Goal: Task Accomplishment & Management: Manage account settings

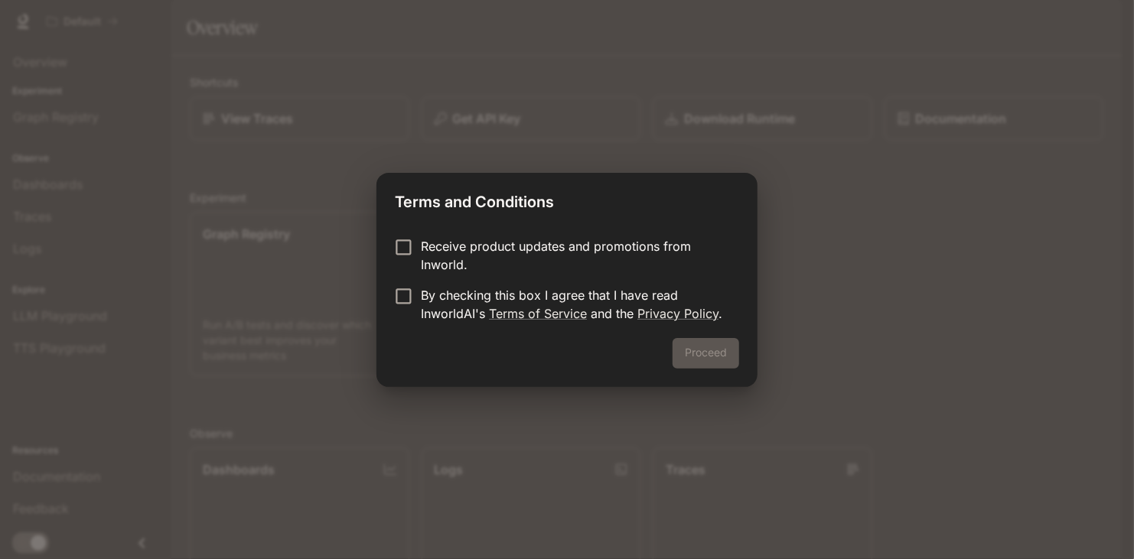
click at [464, 241] on p "Receive product updates and promotions from Inworld." at bounding box center [574, 255] width 306 height 37
click at [471, 300] on p "By checking this box I agree that I have read InworldAI's Terms of Service and …" at bounding box center [574, 304] width 306 height 37
click at [679, 353] on button "Proceed" at bounding box center [705, 353] width 67 height 31
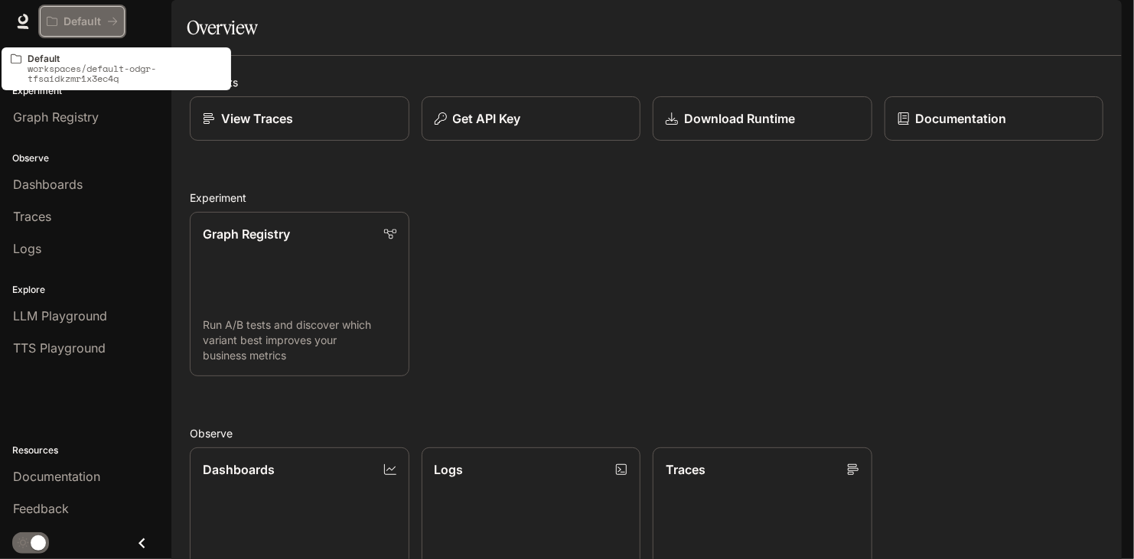
click at [101, 31] on button "Default" at bounding box center [82, 21] width 85 height 31
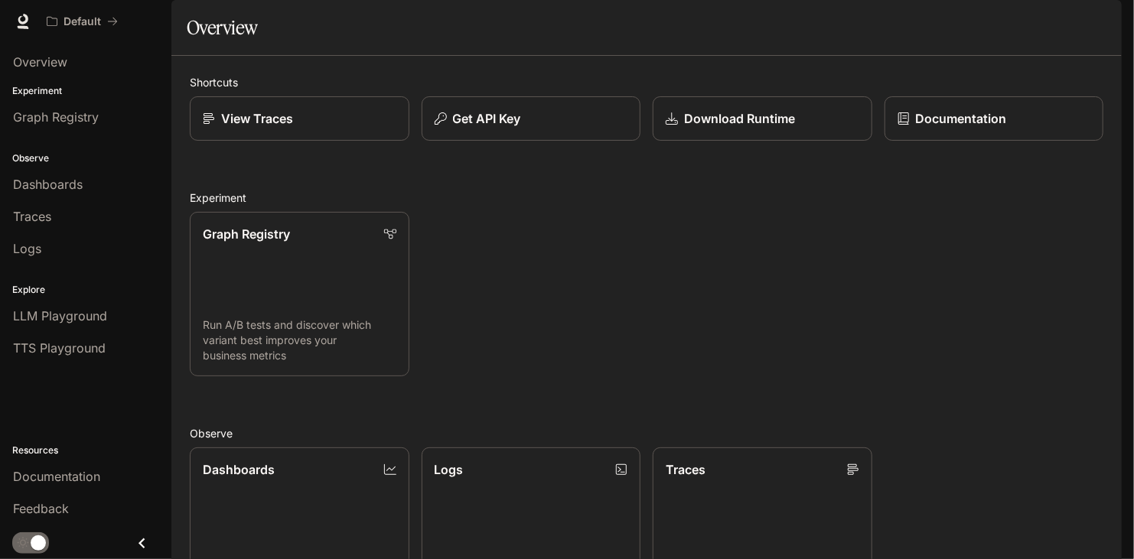
click at [133, 549] on icon "Close drawer" at bounding box center [142, 543] width 21 height 21
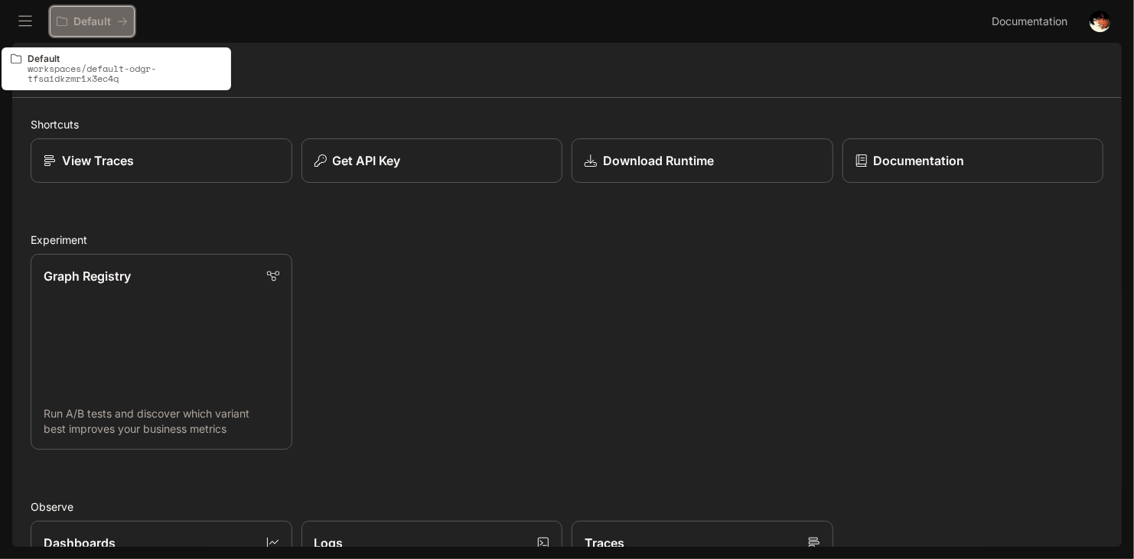
click at [119, 22] on icon "All workspaces" at bounding box center [122, 21] width 11 height 11
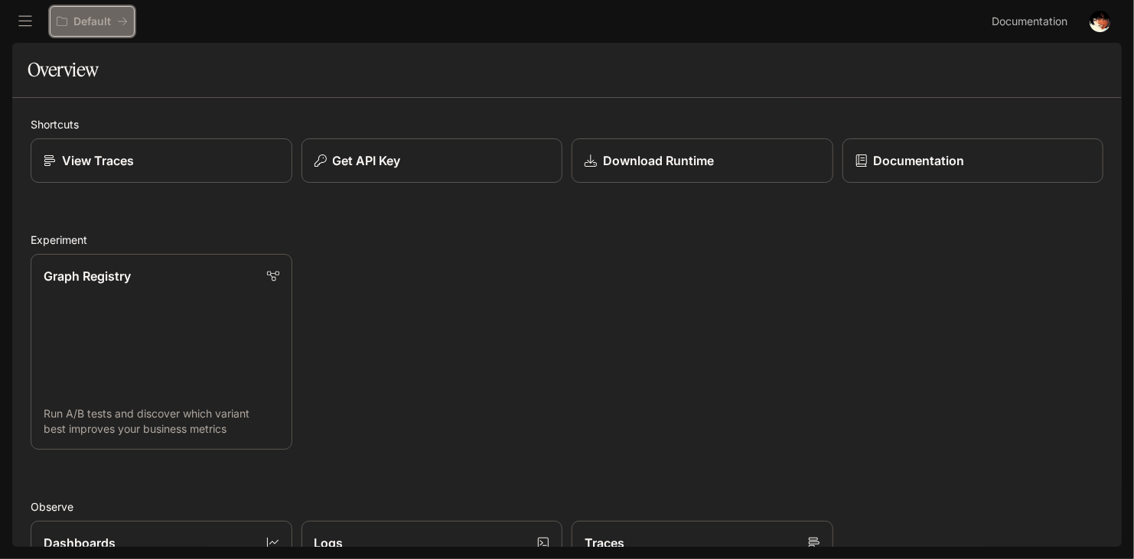
click at [89, 24] on p "Default" at bounding box center [91, 21] width 37 height 13
click at [29, 11] on button "open drawer" at bounding box center [25, 22] width 28 height 28
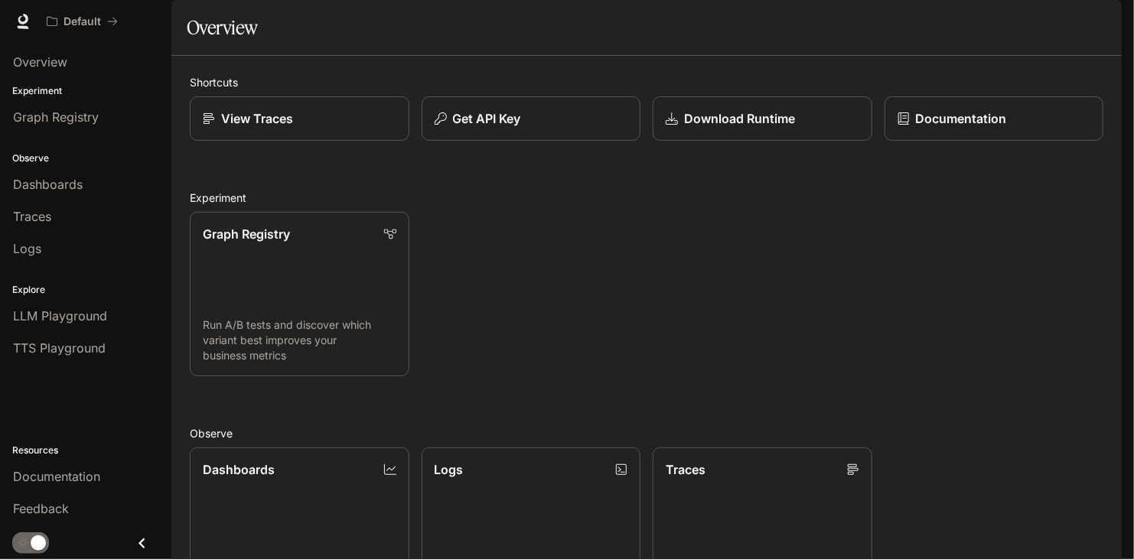
click at [111, 133] on div "Experiment Graph Registry" at bounding box center [85, 108] width 171 height 55
click at [108, 120] on div "Graph Registry" at bounding box center [85, 117] width 145 height 18
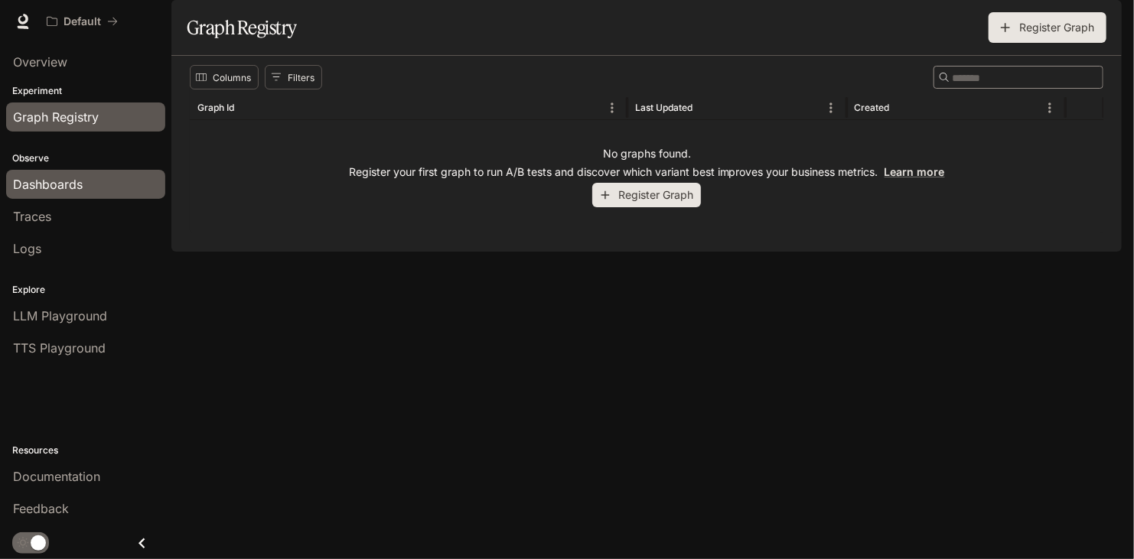
click at [103, 184] on div "Dashboards" at bounding box center [85, 184] width 145 height 18
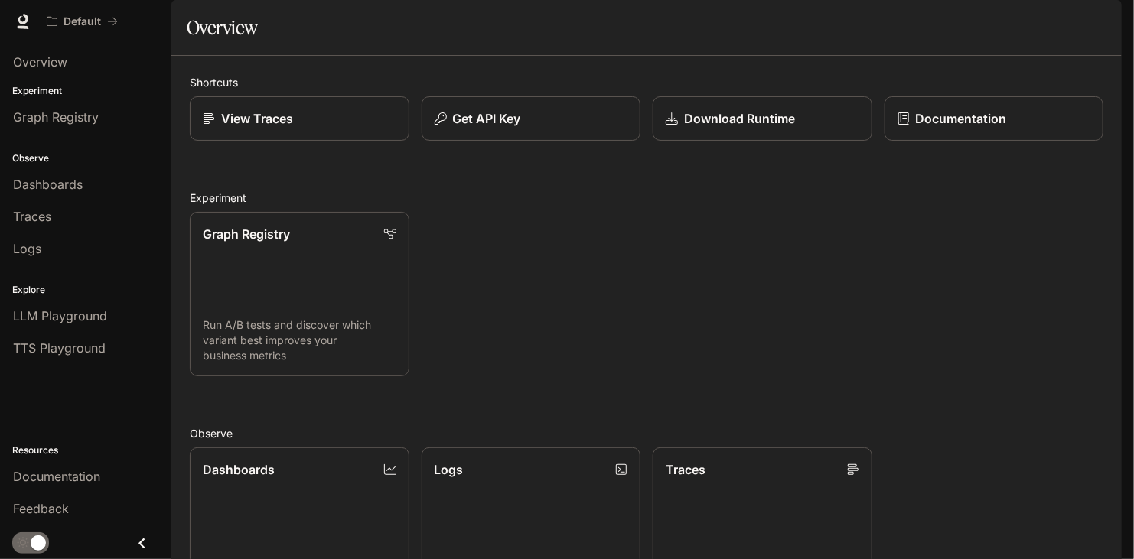
click at [1107, 28] on img "button" at bounding box center [1099, 21] width 21 height 21
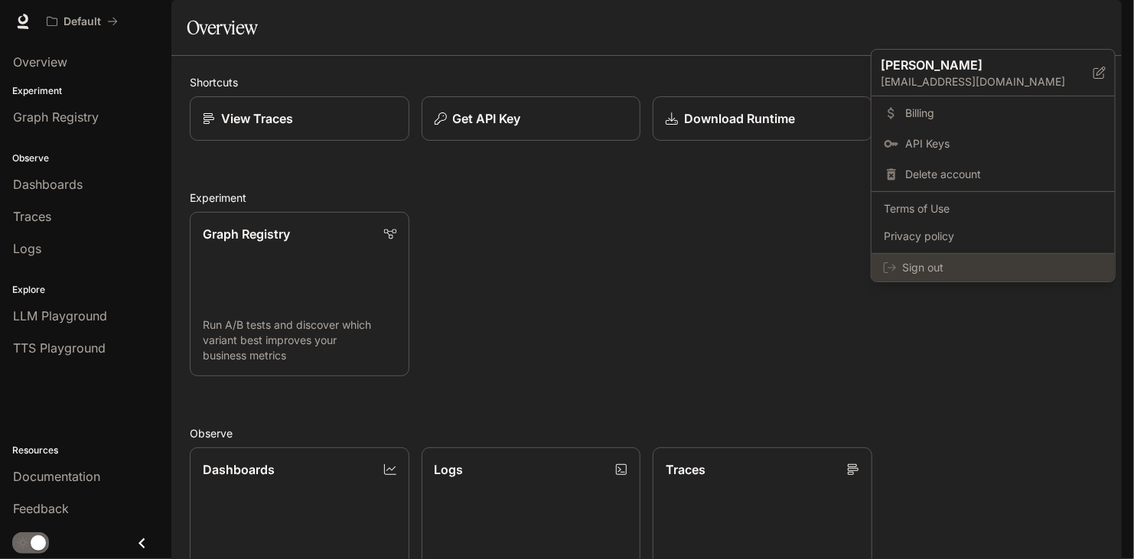
click at [982, 266] on span "Sign out" at bounding box center [1002, 267] width 200 height 15
